Goal: Information Seeking & Learning: Understand process/instructions

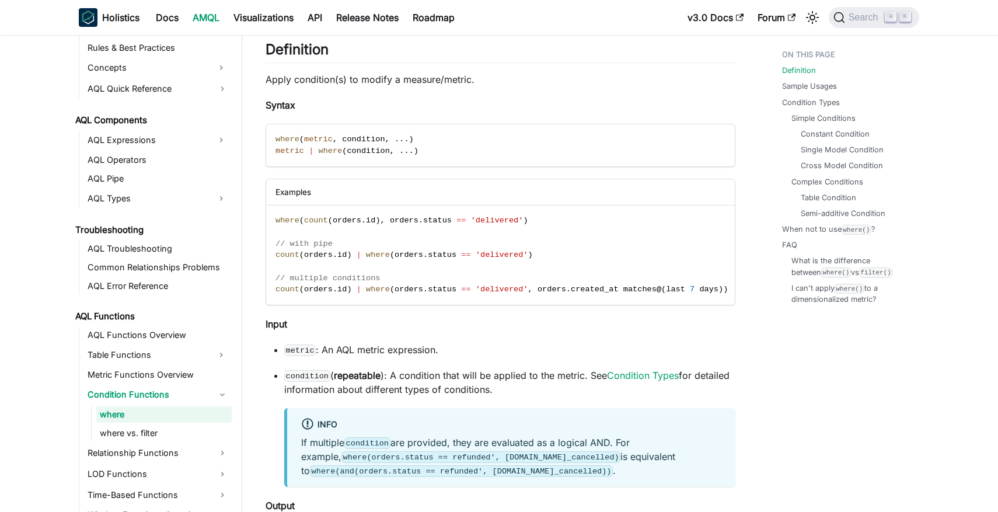
scroll to position [578, 0]
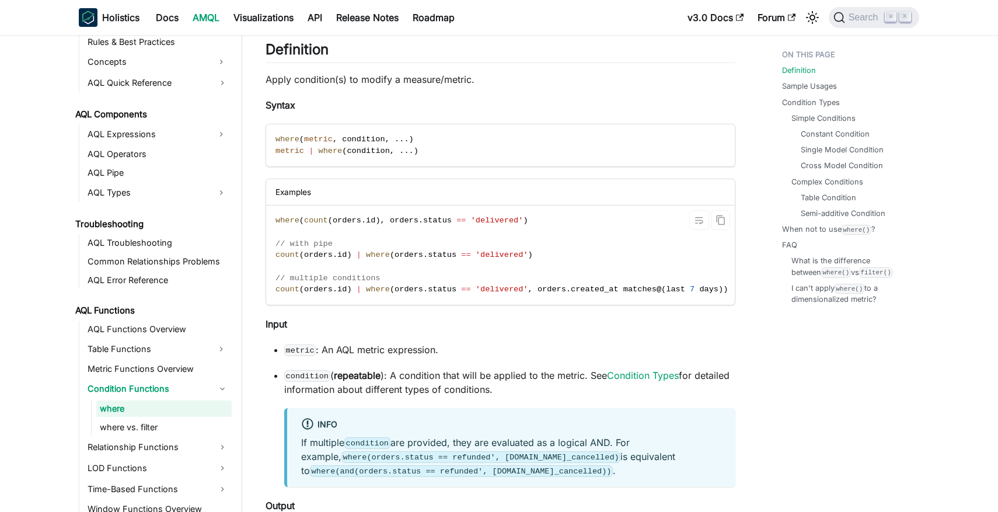
click at [456, 218] on span at bounding box center [454, 220] width 5 height 9
click at [462, 218] on span "==" at bounding box center [460, 220] width 9 height 9
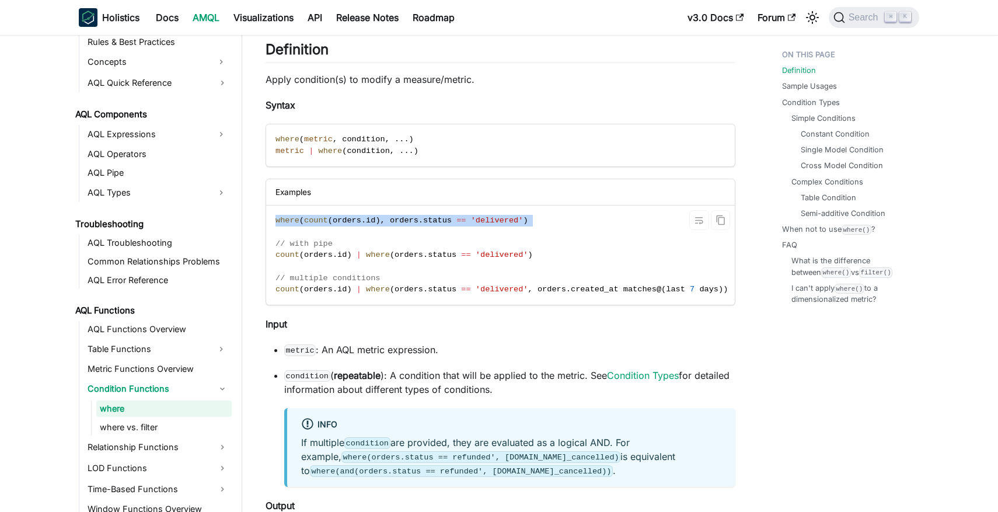
click at [462, 218] on span "==" at bounding box center [460, 220] width 9 height 9
click at [458, 219] on span "==" at bounding box center [460, 220] width 9 height 9
click at [461, 219] on span "==" at bounding box center [460, 220] width 9 height 9
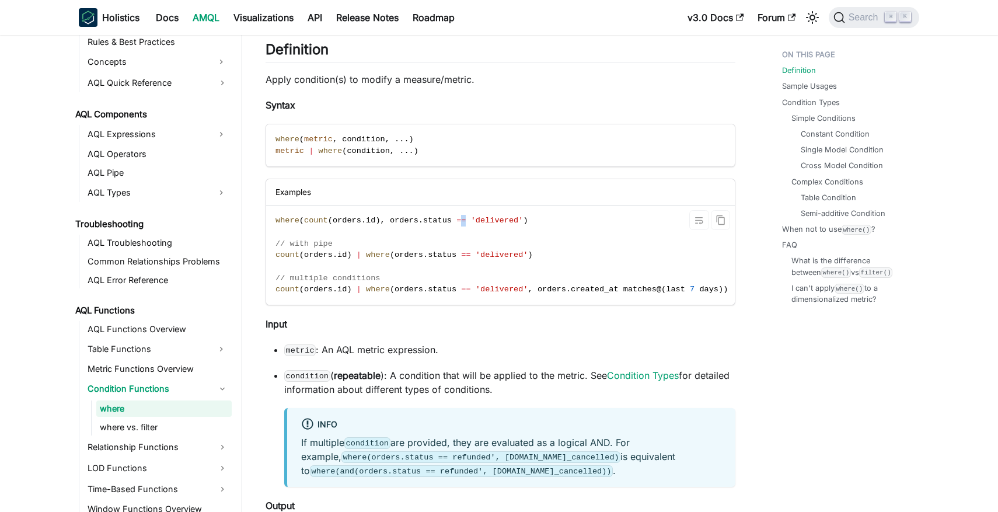
click at [461, 219] on span "==" at bounding box center [460, 220] width 9 height 9
click at [465, 219] on span "==" at bounding box center [460, 220] width 9 height 9
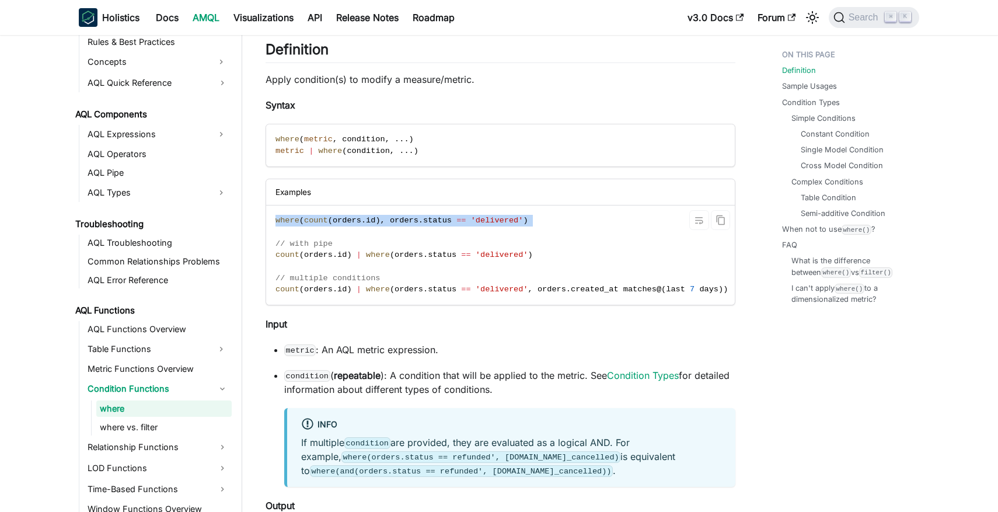
click at [459, 219] on span "==" at bounding box center [460, 220] width 9 height 9
click at [465, 219] on span "==" at bounding box center [460, 220] width 9 height 9
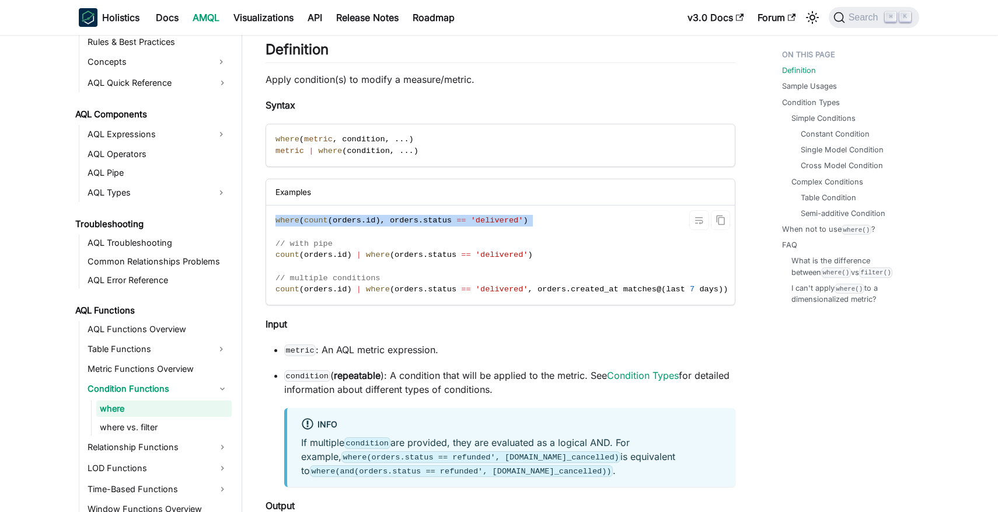
click at [465, 219] on span "==" at bounding box center [460, 220] width 9 height 9
click at [457, 219] on span "==" at bounding box center [460, 220] width 9 height 9
click at [460, 219] on span "==" at bounding box center [460, 220] width 9 height 9
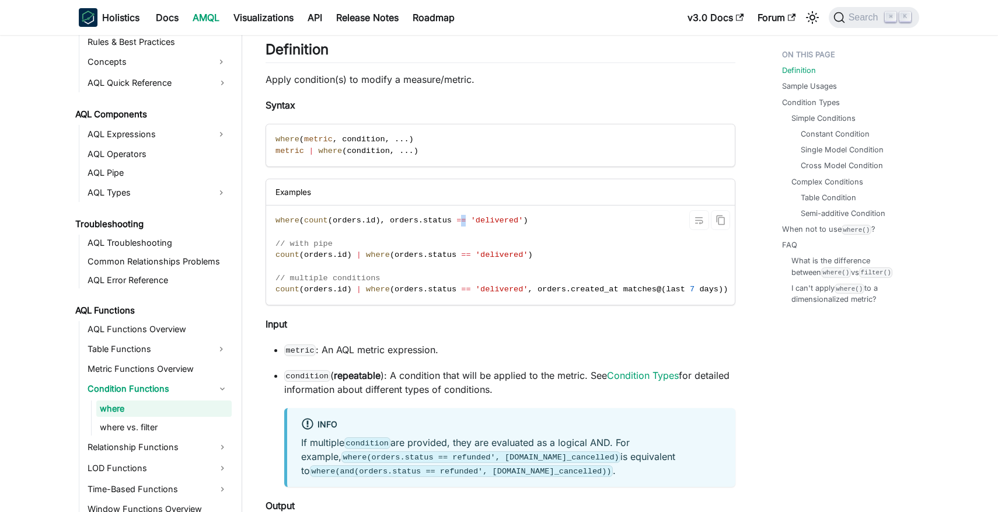
click at [460, 219] on span "==" at bounding box center [460, 220] width 9 height 9
click at [463, 219] on span "==" at bounding box center [460, 220] width 9 height 9
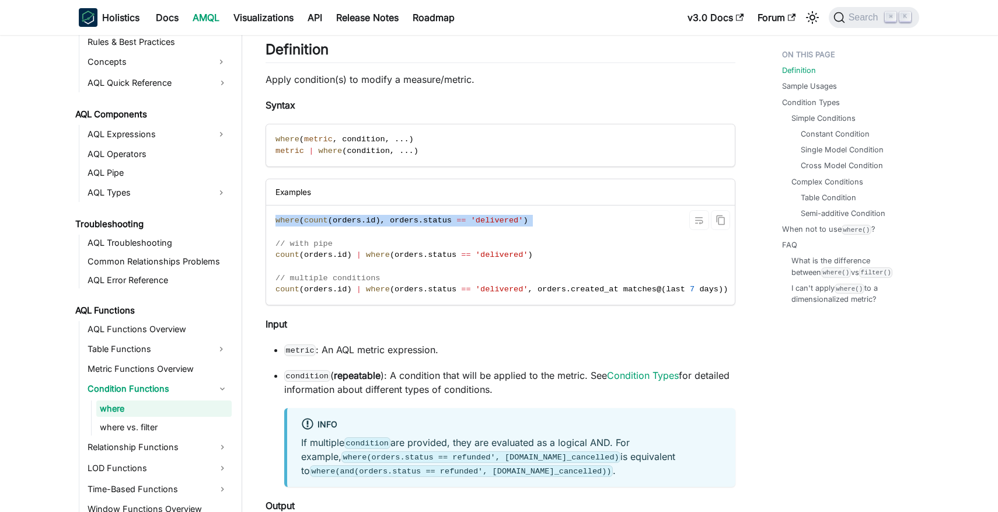
click at [469, 219] on span at bounding box center [468, 220] width 5 height 9
click at [465, 219] on span "==" at bounding box center [460, 220] width 9 height 9
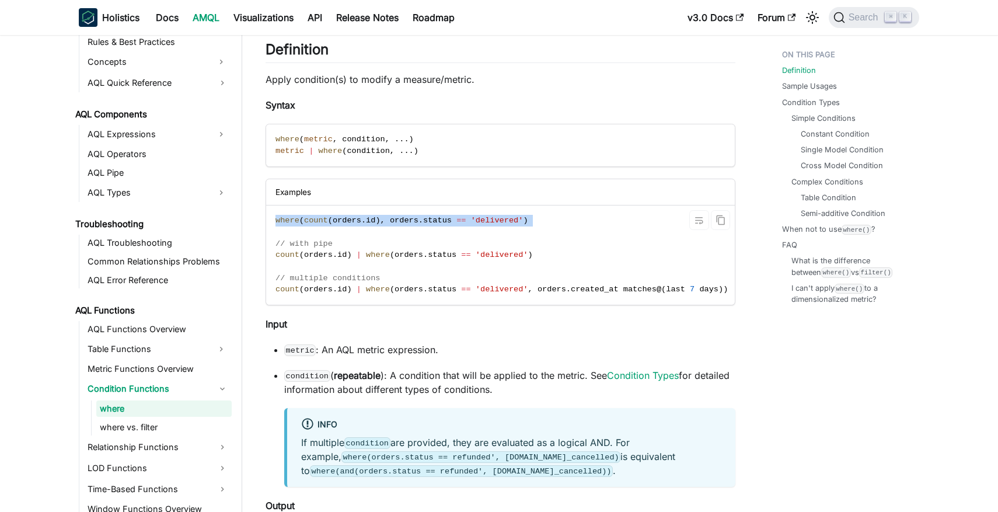
click at [465, 219] on span "==" at bounding box center [460, 220] width 9 height 9
click at [468, 219] on span at bounding box center [468, 220] width 5 height 9
click at [456, 219] on span at bounding box center [454, 220] width 5 height 9
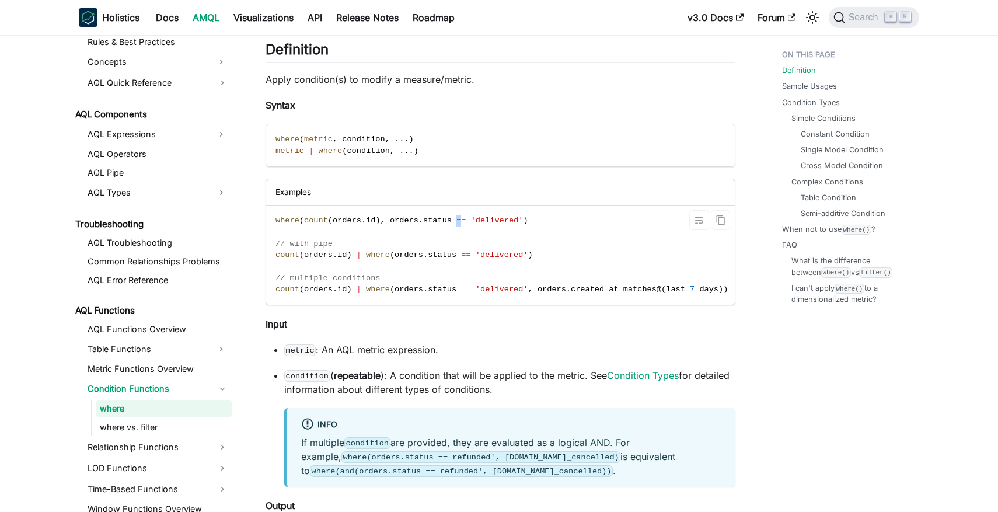
click at [456, 219] on span at bounding box center [454, 220] width 5 height 9
click at [459, 219] on span "==" at bounding box center [460, 220] width 9 height 9
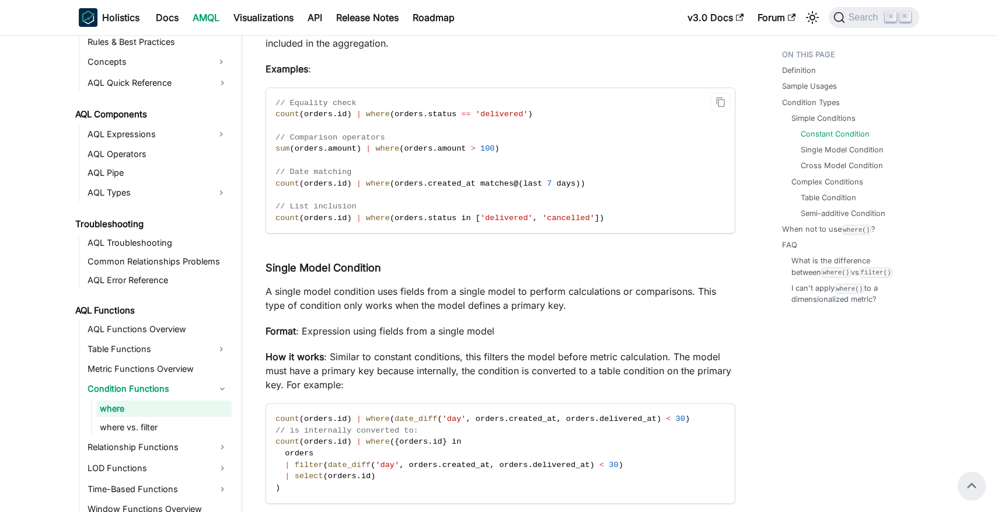
scroll to position [1724, 0]
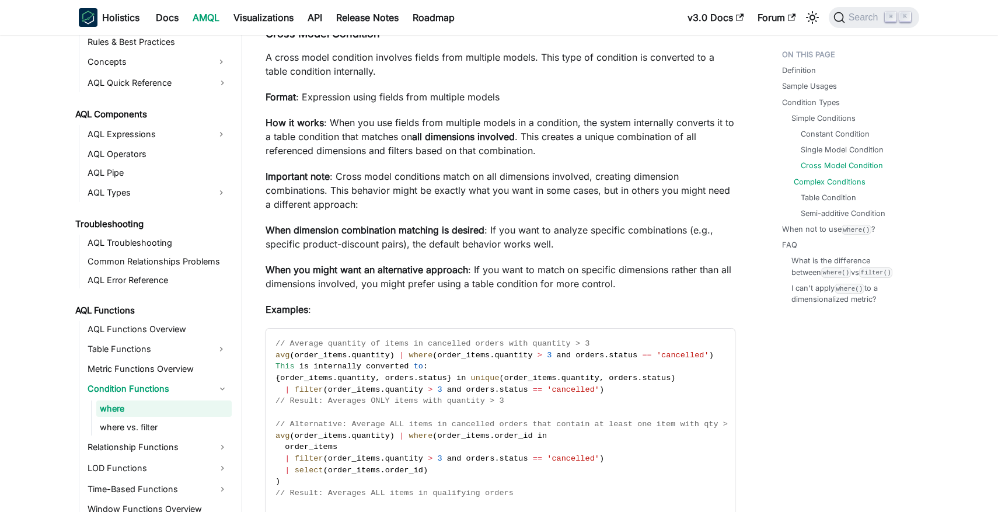
click at [827, 185] on link "Complex Conditions" at bounding box center [830, 181] width 72 height 11
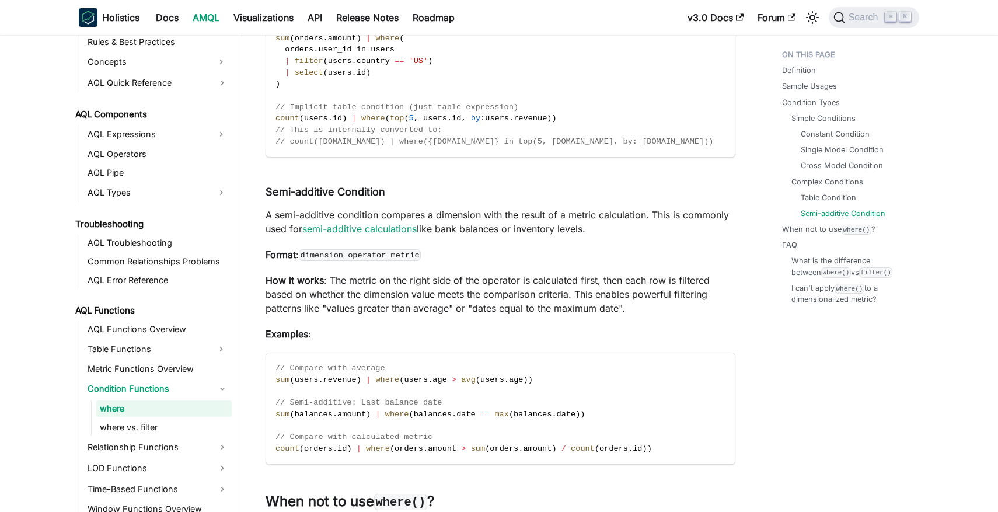
scroll to position [3314, 0]
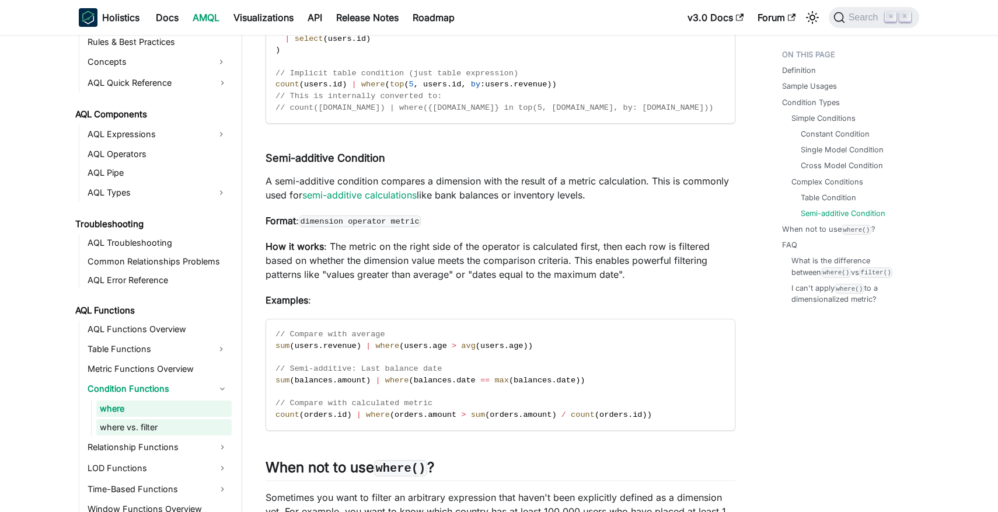
click at [161, 429] on link "where vs. filter" at bounding box center [163, 427] width 135 height 16
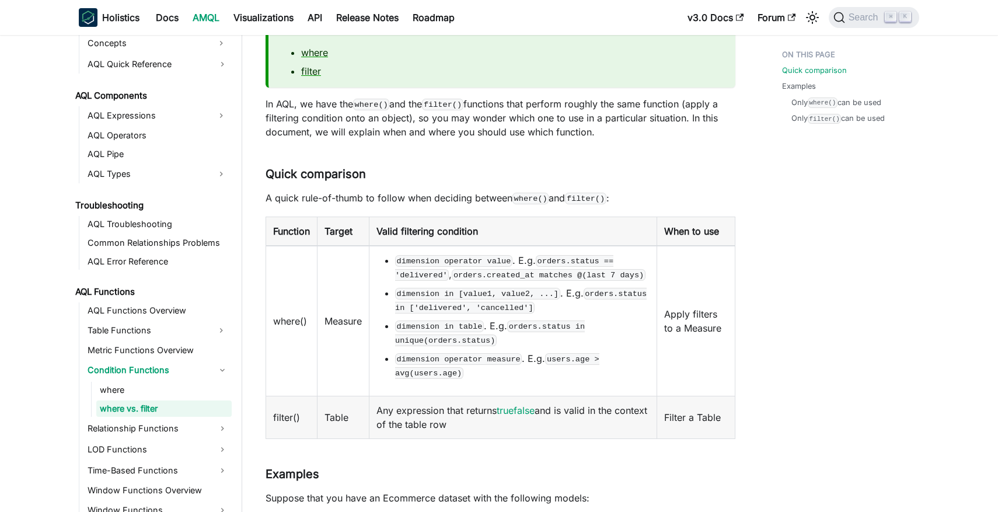
scroll to position [117, 0]
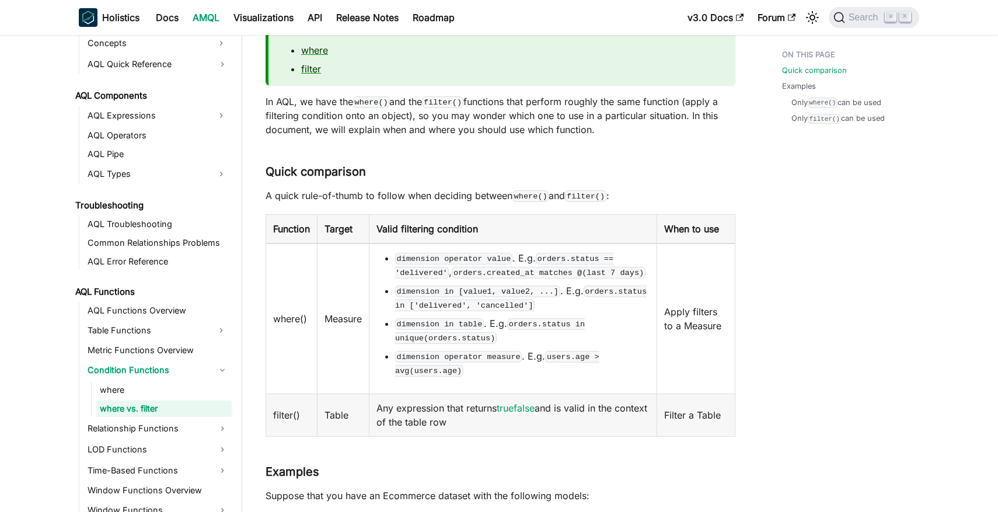
click at [342, 430] on td "Table" at bounding box center [344, 414] width 52 height 43
click at [347, 430] on td "Table" at bounding box center [344, 414] width 52 height 43
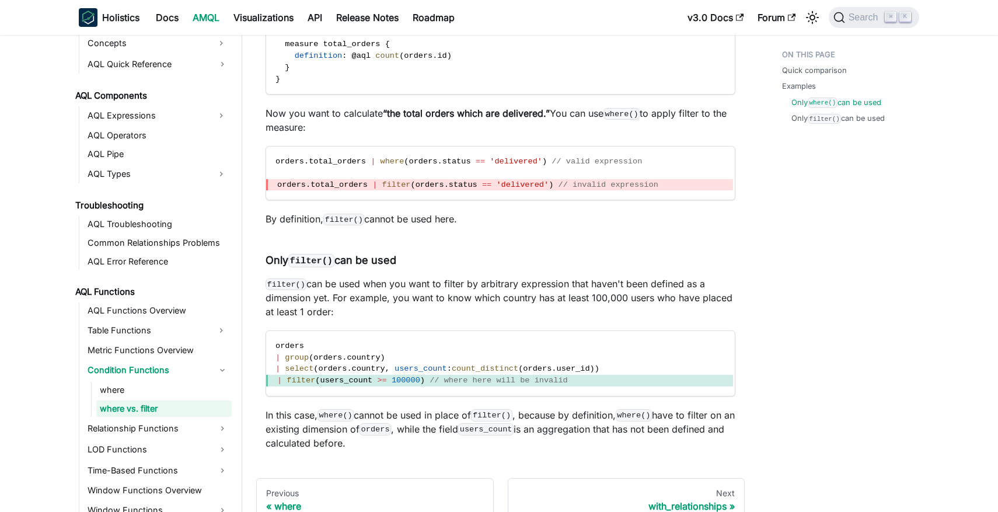
scroll to position [960, 0]
